Goal: Complete application form

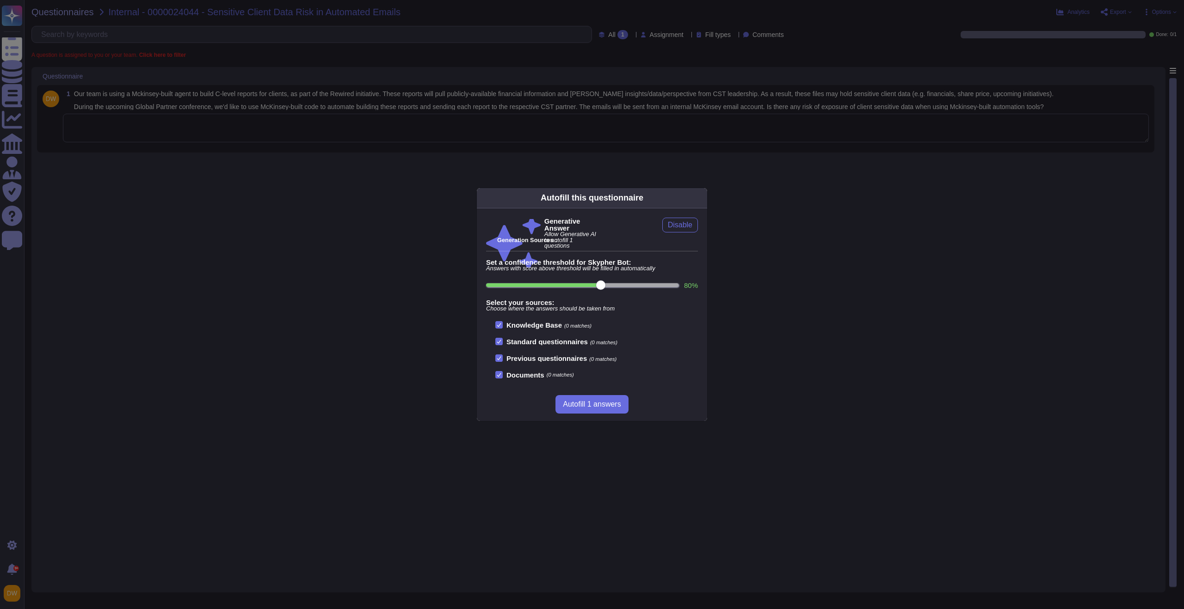
click at [701, 198] on icon at bounding box center [701, 198] width 0 height 0
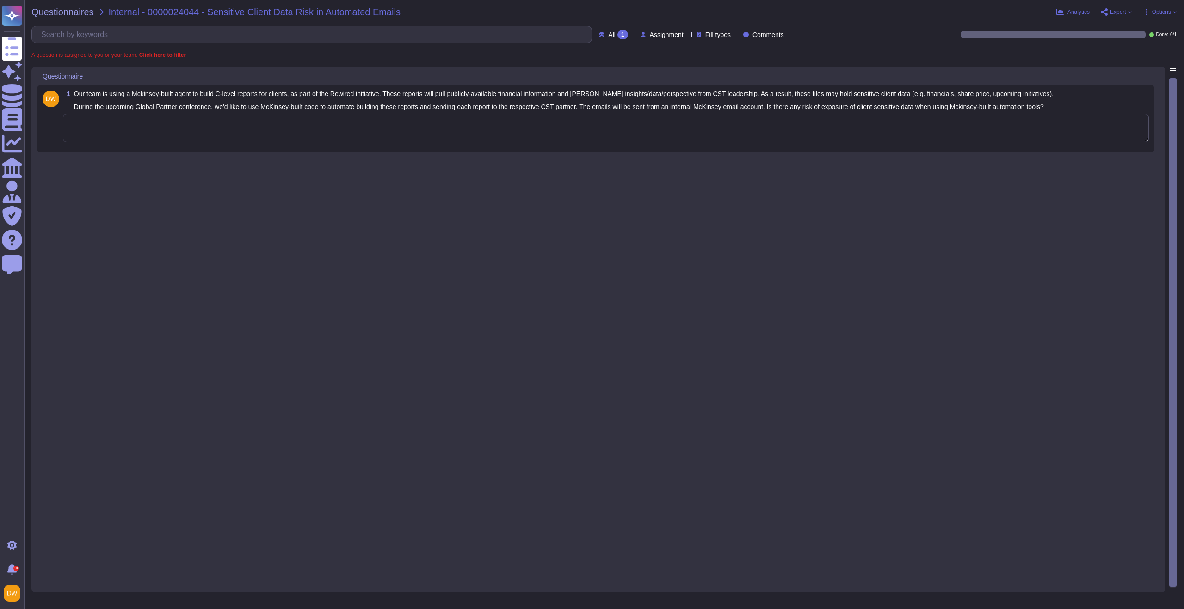
click at [240, 157] on div "1 Our team is using a Mckinsey-built agent to build C-level reports for clients…" at bounding box center [598, 327] width 1122 height 520
click at [248, 135] on textarea at bounding box center [605, 128] width 1085 height 29
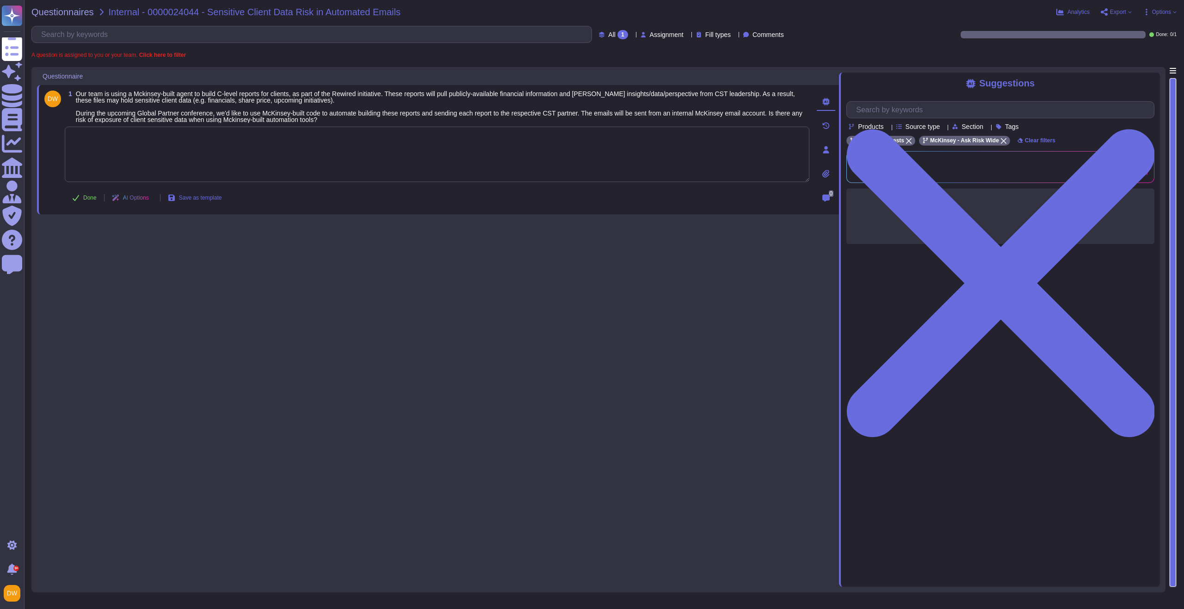
click at [250, 131] on textarea at bounding box center [437, 154] width 744 height 55
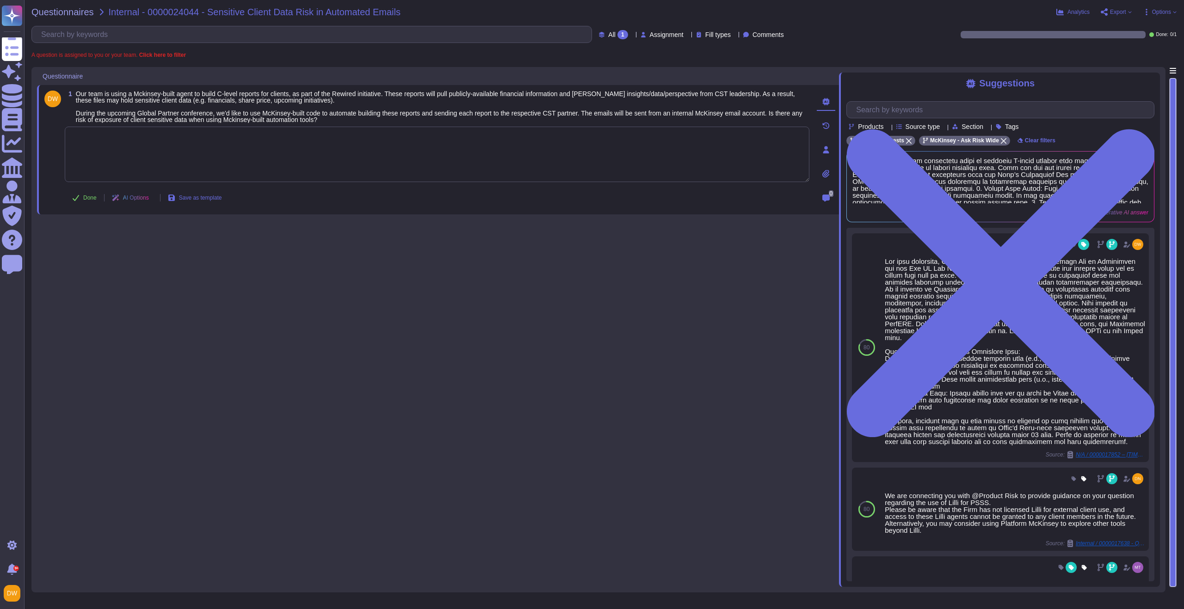
click at [221, 159] on textarea at bounding box center [437, 154] width 744 height 55
paste textarea "If this is a new agent that is being created with the Value Intelligence Agent …"
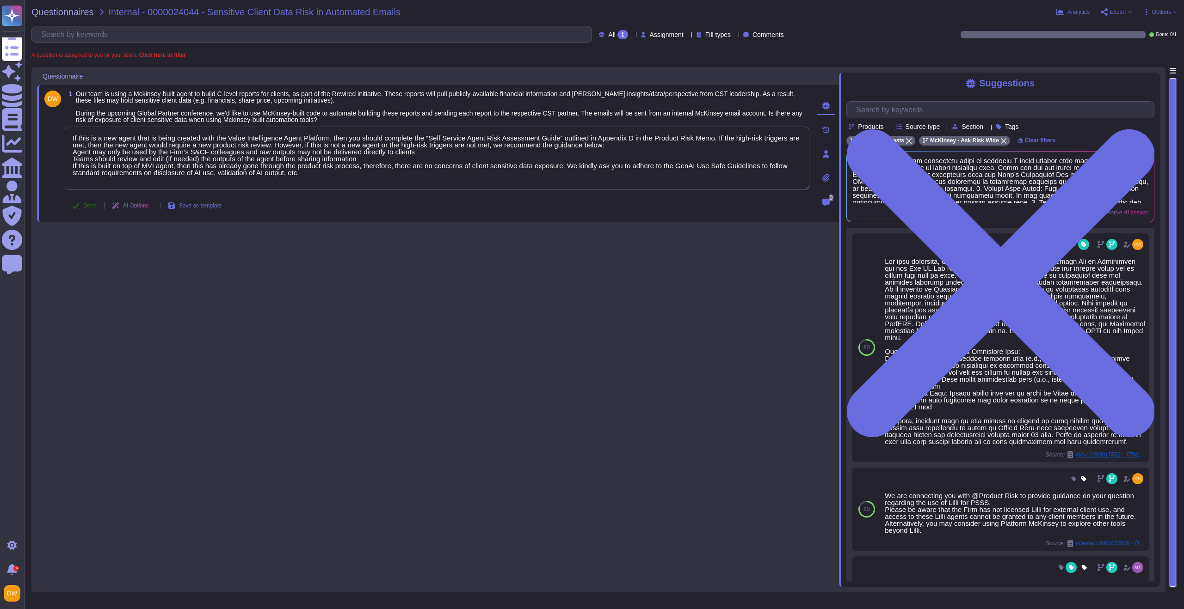
type textarea "If this is a new agent that is being created with the Value Intelligence Agent …"
click at [88, 203] on span "Done" at bounding box center [89, 206] width 13 height 6
click at [74, 9] on span "Questionnaires" at bounding box center [62, 11] width 62 height 9
